Goal: Navigation & Orientation: Find specific page/section

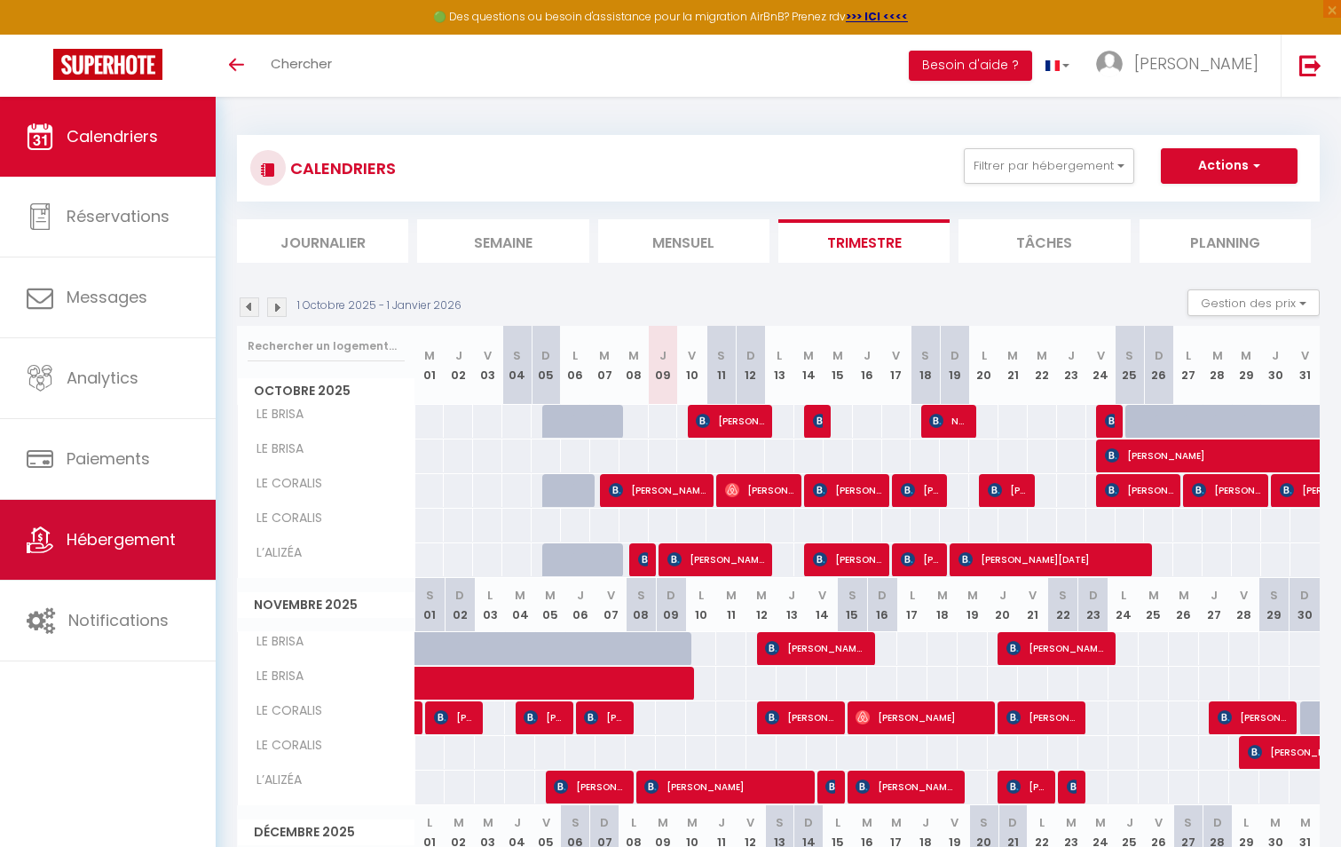
click at [140, 542] on span "Hébergement" at bounding box center [121, 539] width 109 height 22
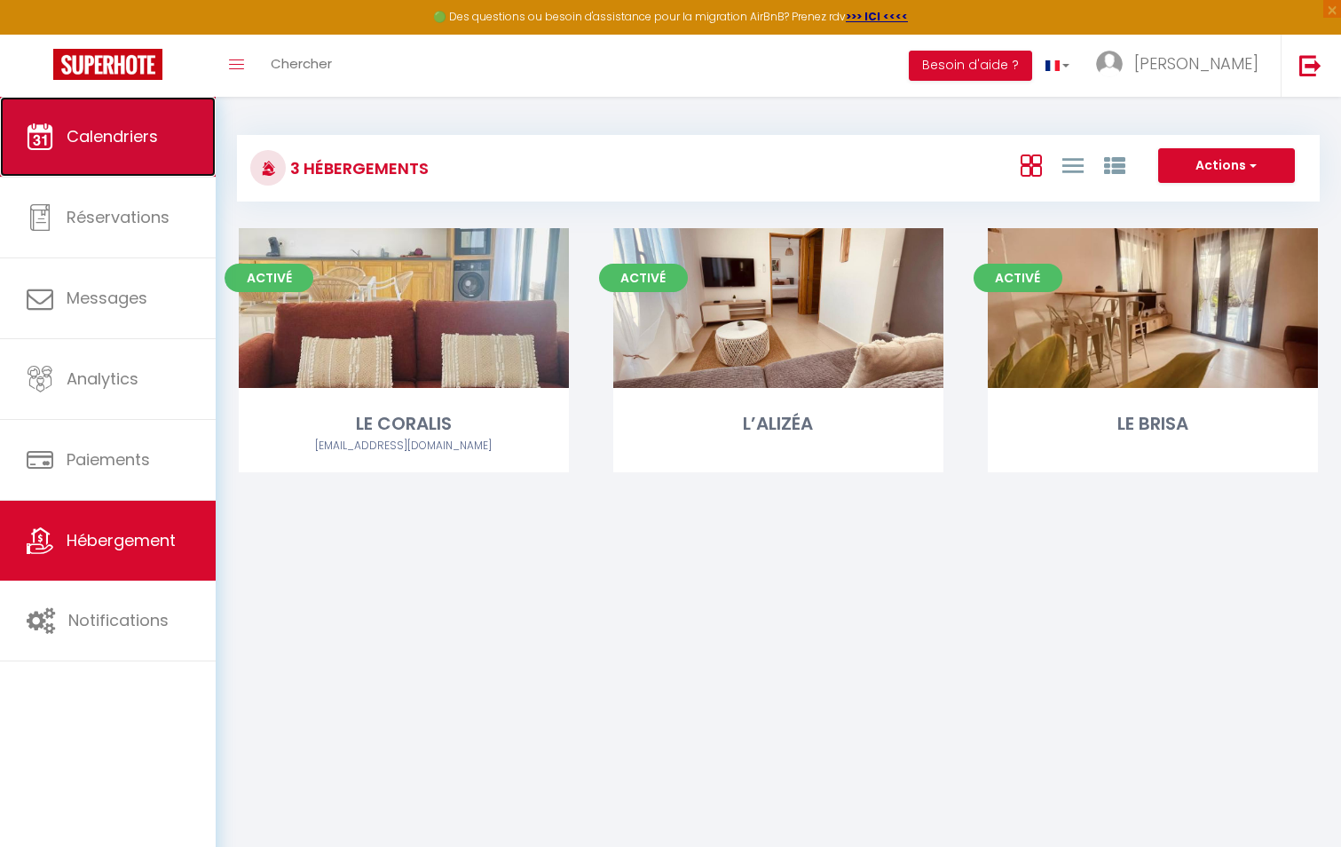
click at [76, 112] on link "Calendriers" at bounding box center [108, 137] width 216 height 80
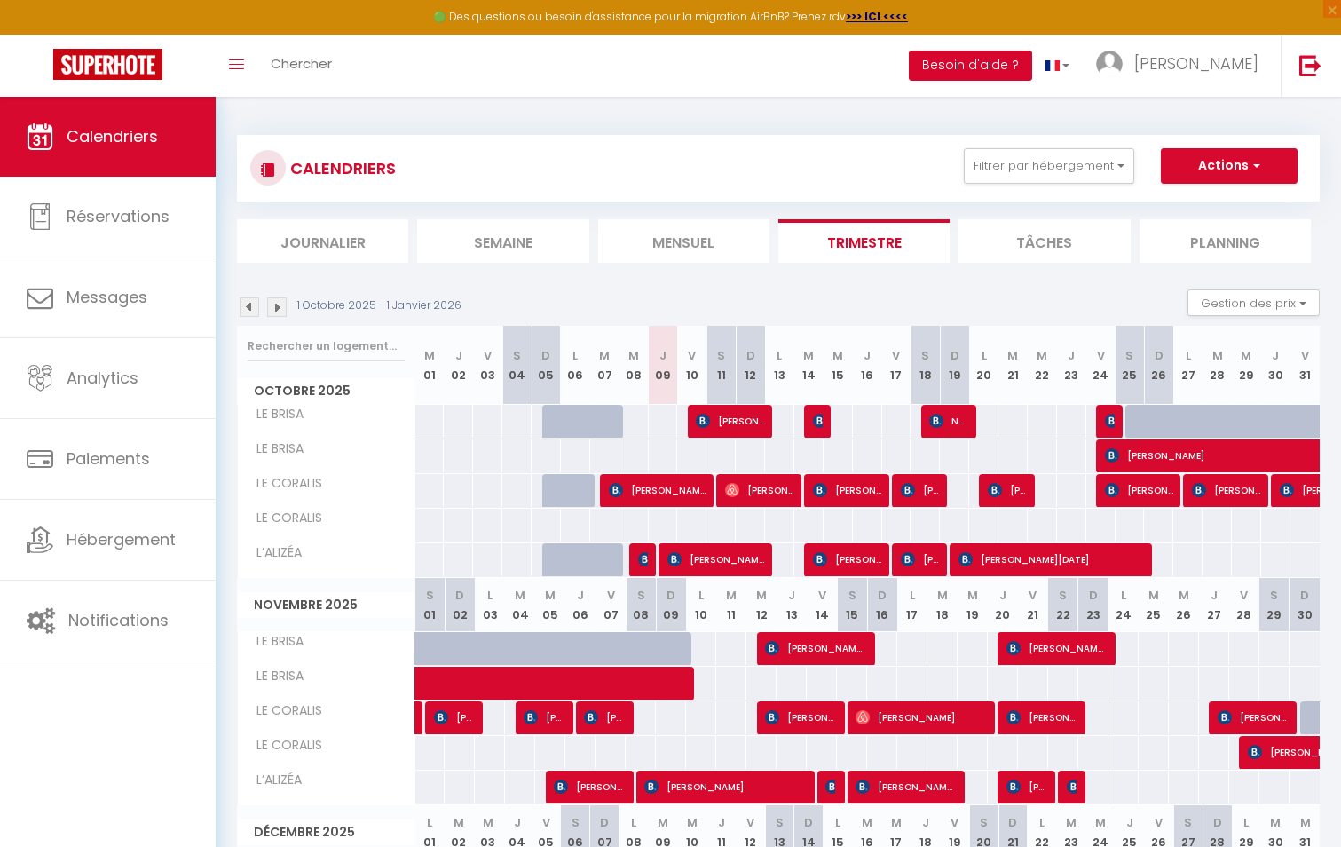
click at [1014, 60] on button "Besoin d'aide ?" at bounding box center [970, 66] width 123 height 30
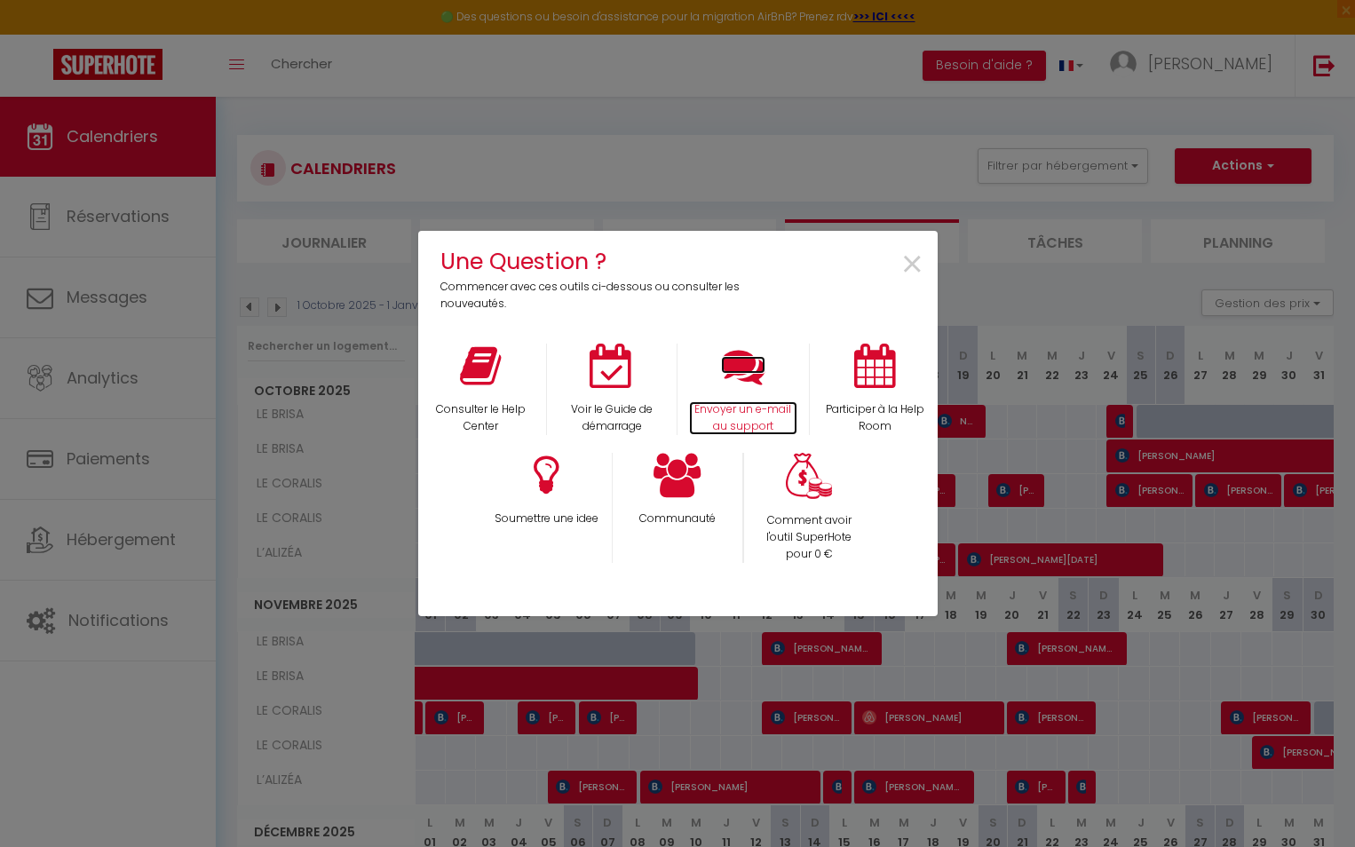
click at [744, 377] on icon at bounding box center [743, 366] width 44 height 44
